Goal: Transaction & Acquisition: Obtain resource

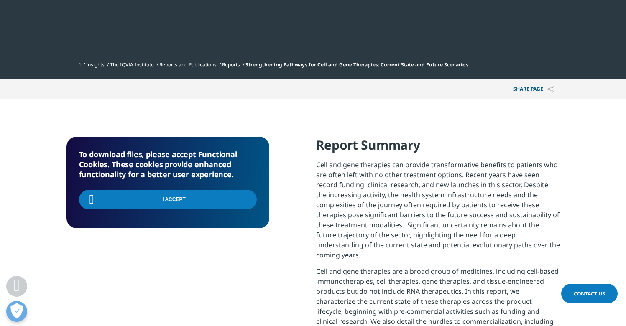
scroll to position [300, 494]
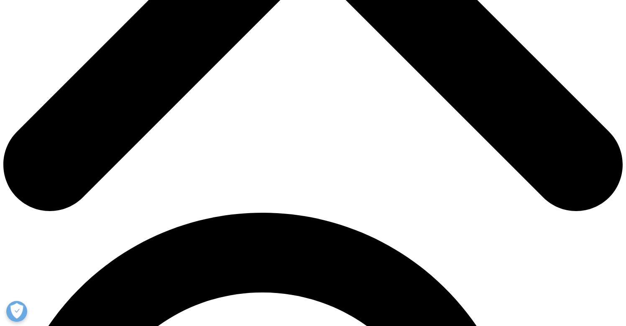
scroll to position [439, 0]
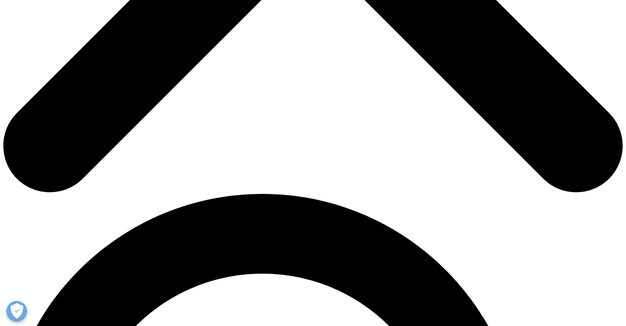
type input "Yelena"
type input "Bronevetsky"
type input "yelena@xcellbio.com"
type input "Xcell Biosciences"
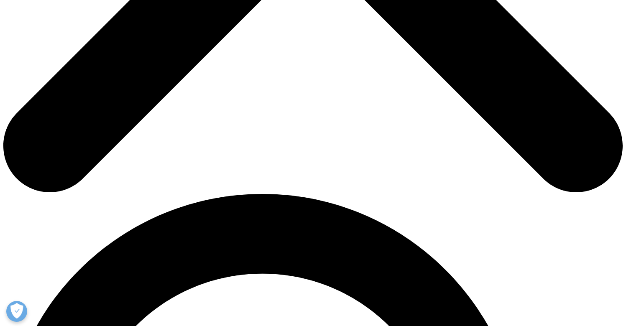
select select "[GEOGRAPHIC_DATA]"
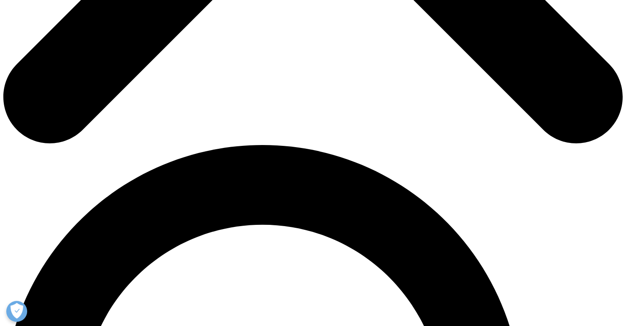
scroll to position [520, 0]
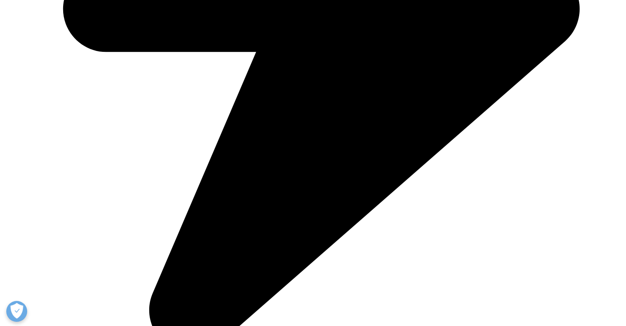
scroll to position [572, 0]
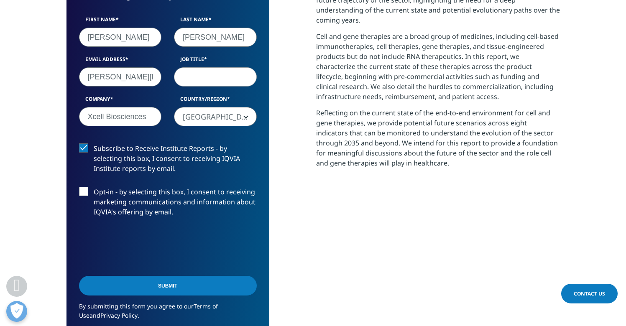
click at [195, 288] on input "Submit" at bounding box center [168, 286] width 178 height 20
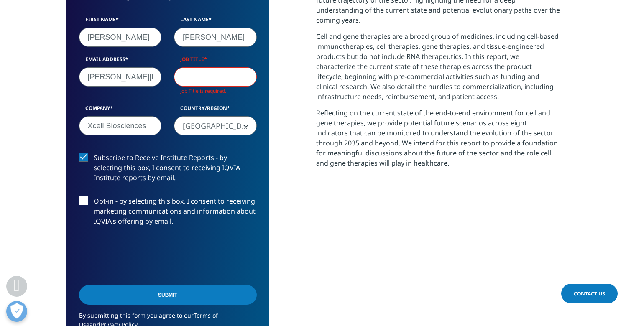
click at [197, 74] on input "Job Title" at bounding box center [215, 76] width 83 height 19
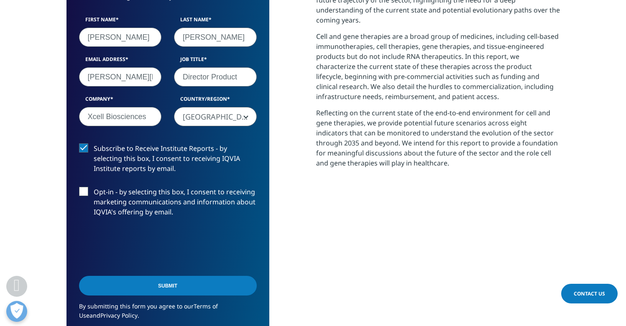
type input "Director Product"
click at [208, 278] on input "Submit" at bounding box center [168, 286] width 178 height 20
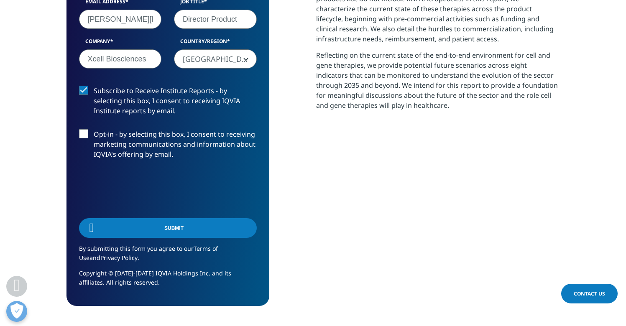
scroll to position [4, 4]
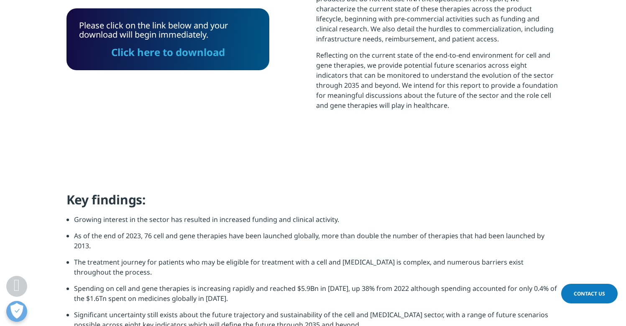
click at [207, 53] on link "Click here to download" at bounding box center [168, 52] width 114 height 14
